Goal: Transaction & Acquisition: Purchase product/service

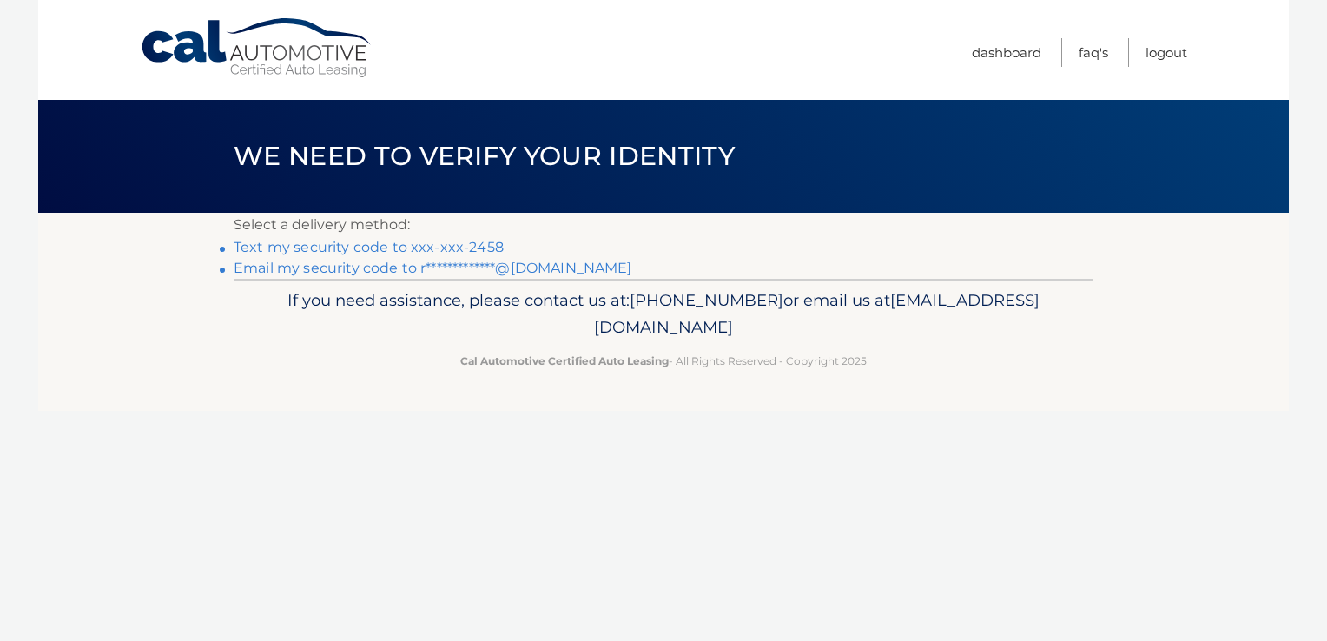
click at [370, 253] on link "Text my security code to xxx-xxx-2458" at bounding box center [369, 247] width 270 height 16
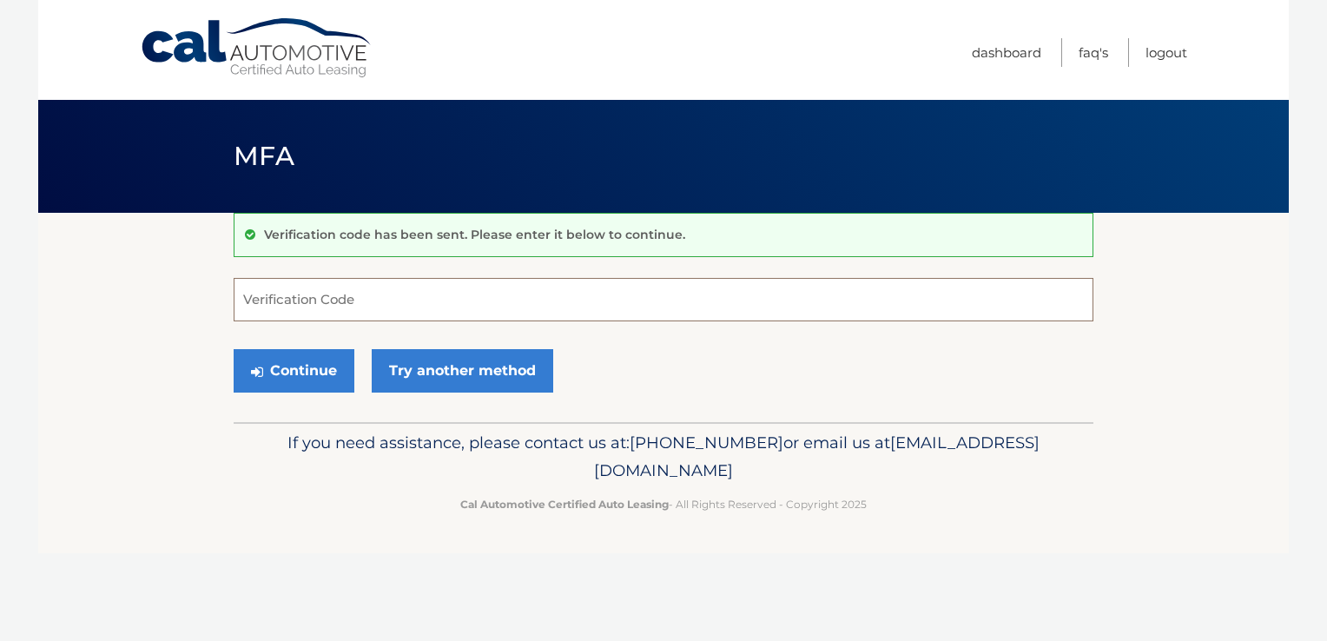
click at [366, 312] on input "Verification Code" at bounding box center [664, 299] width 860 height 43
type input "852003"
click at [310, 370] on button "Continue" at bounding box center [294, 370] width 121 height 43
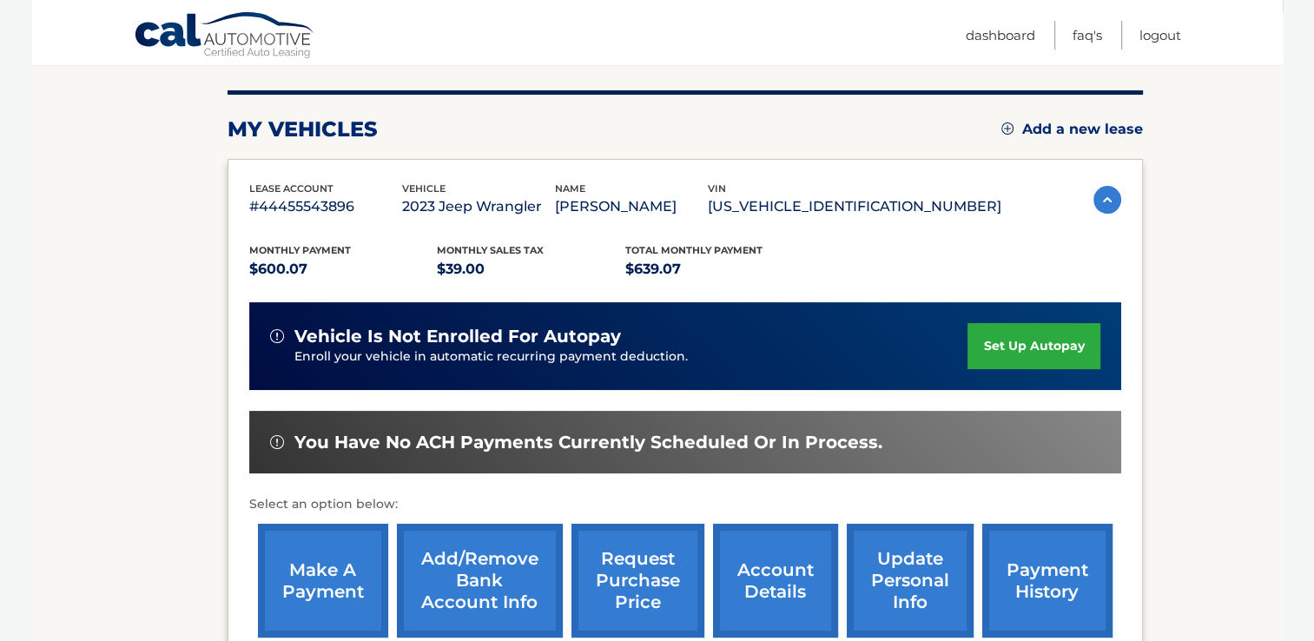
scroll to position [283, 0]
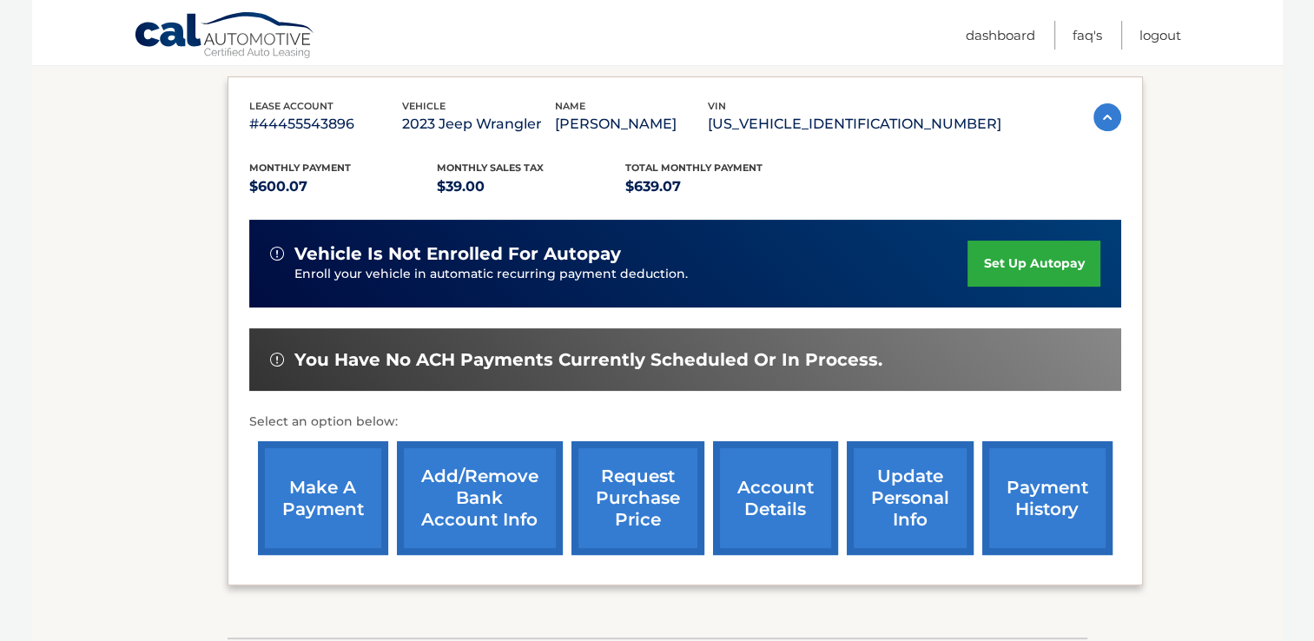
click at [333, 498] on link "make a payment" at bounding box center [323, 498] width 130 height 114
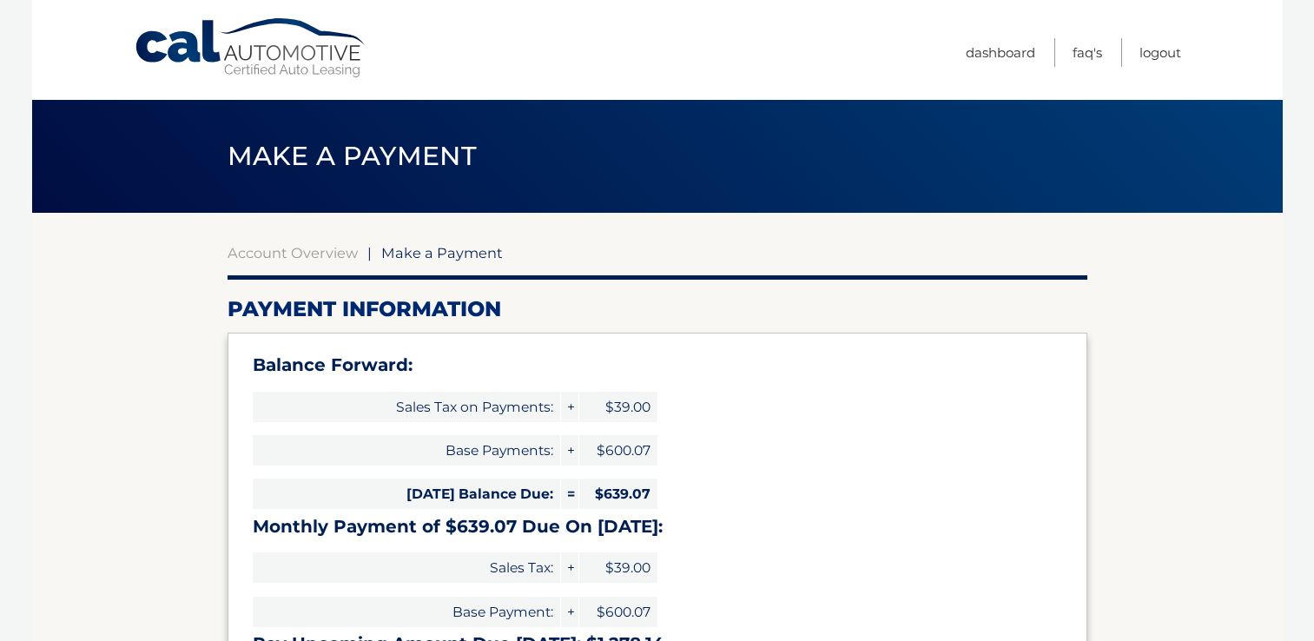
select select "Zjc1ZWVkYTEtMTdhYS00OGNmLWIwMDctZTJiZTY4ZmJmMGYw"
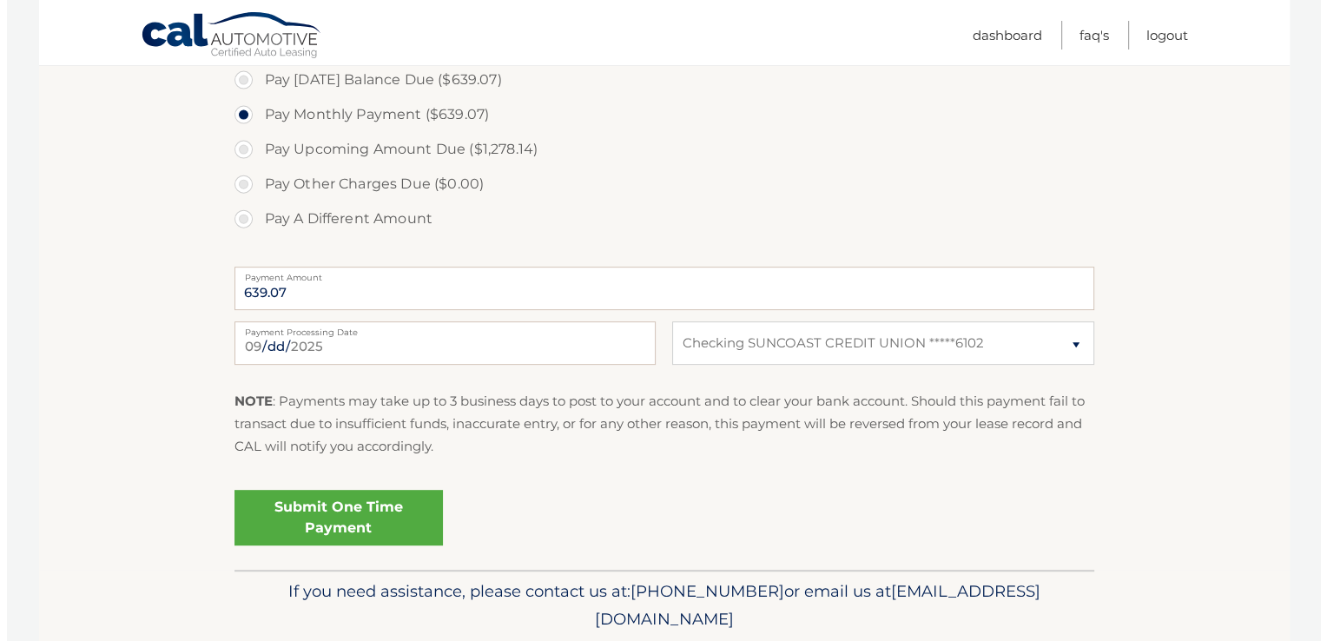
scroll to position [657, 0]
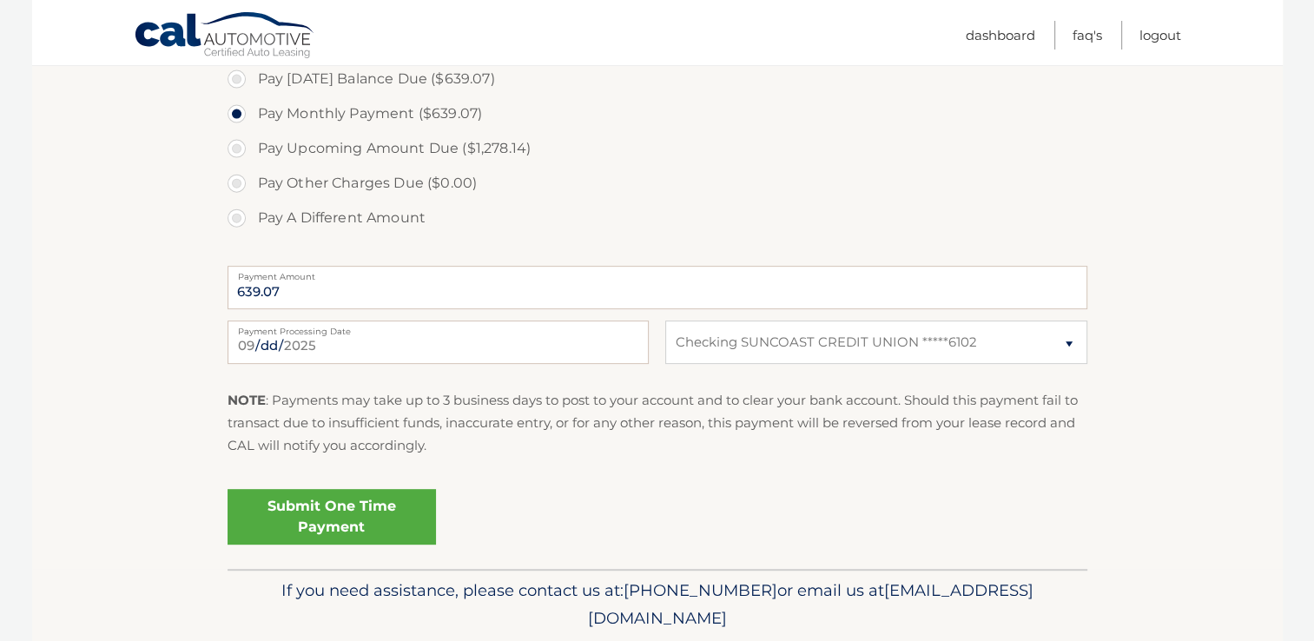
click at [260, 512] on link "Submit One Time Payment" at bounding box center [331, 517] width 208 height 56
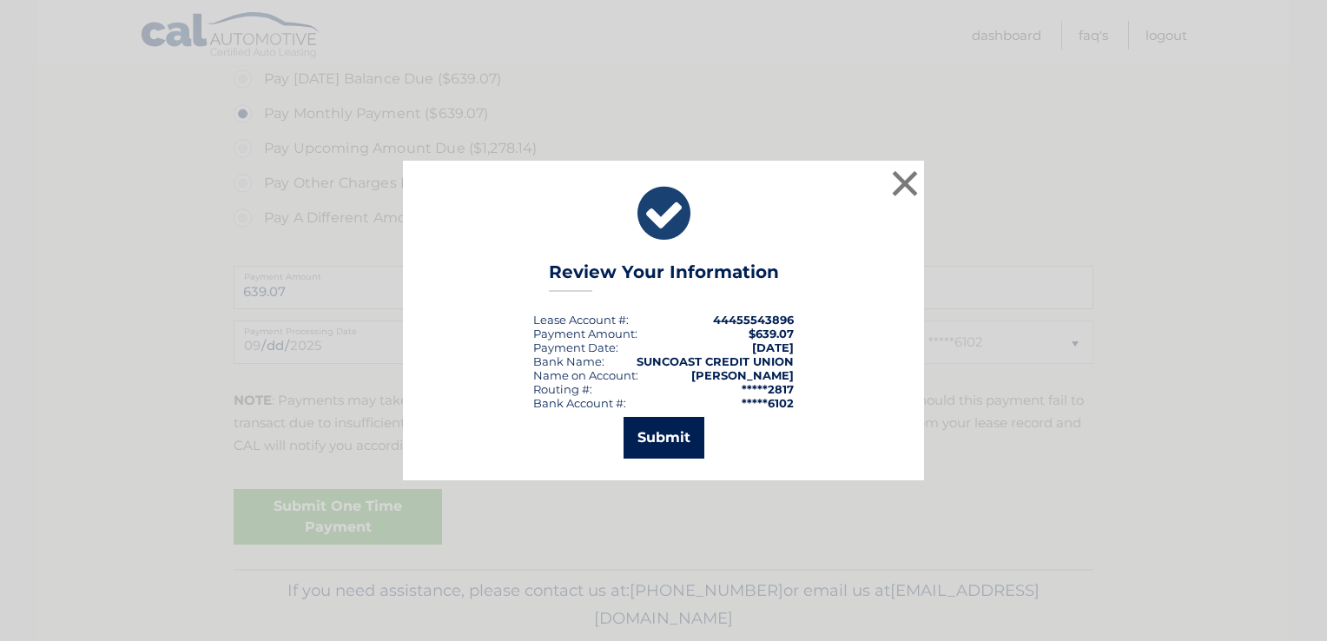
click at [632, 440] on button "Submit" at bounding box center [663, 438] width 81 height 42
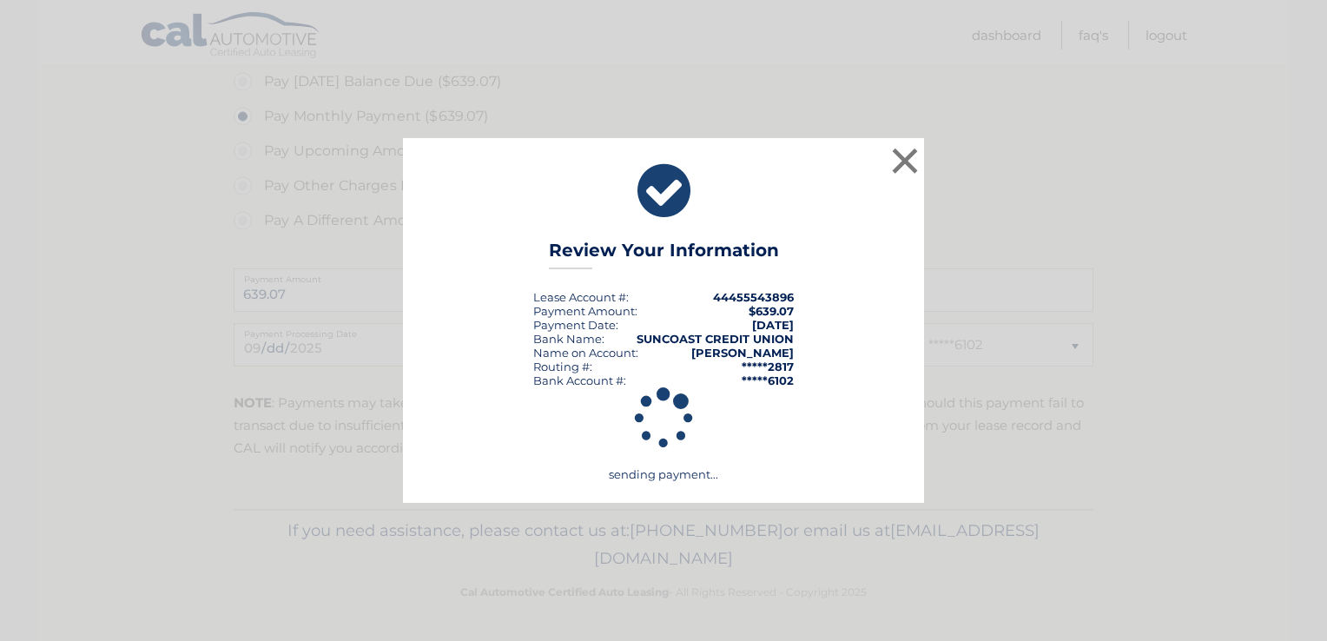
scroll to position [653, 0]
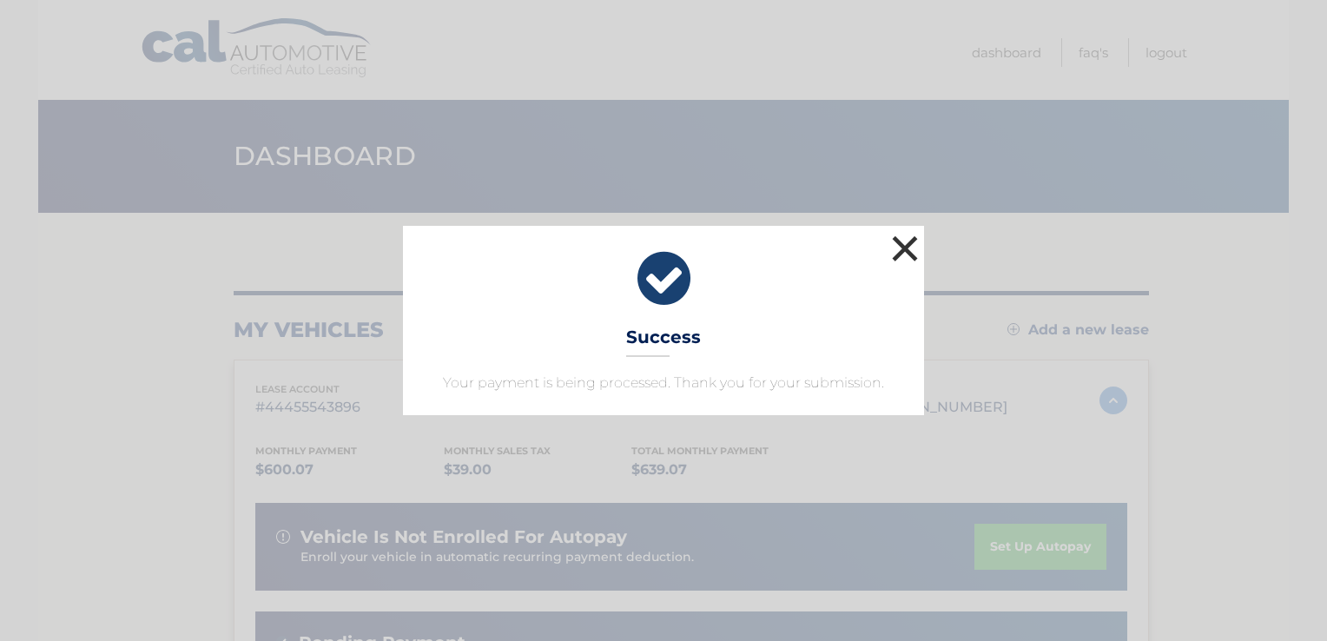
click at [903, 255] on button "×" at bounding box center [904, 248] width 35 height 35
